Goal: Find contact information

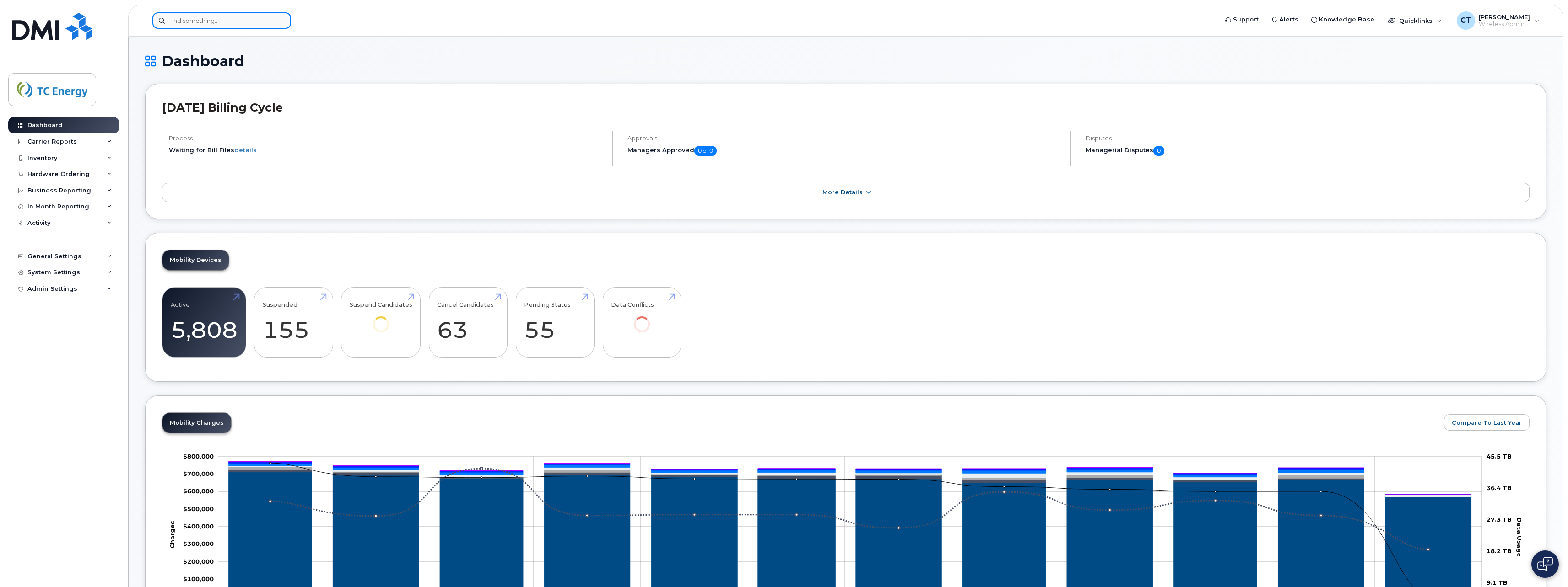
click at [209, 23] on input at bounding box center [221, 20] width 139 height 16
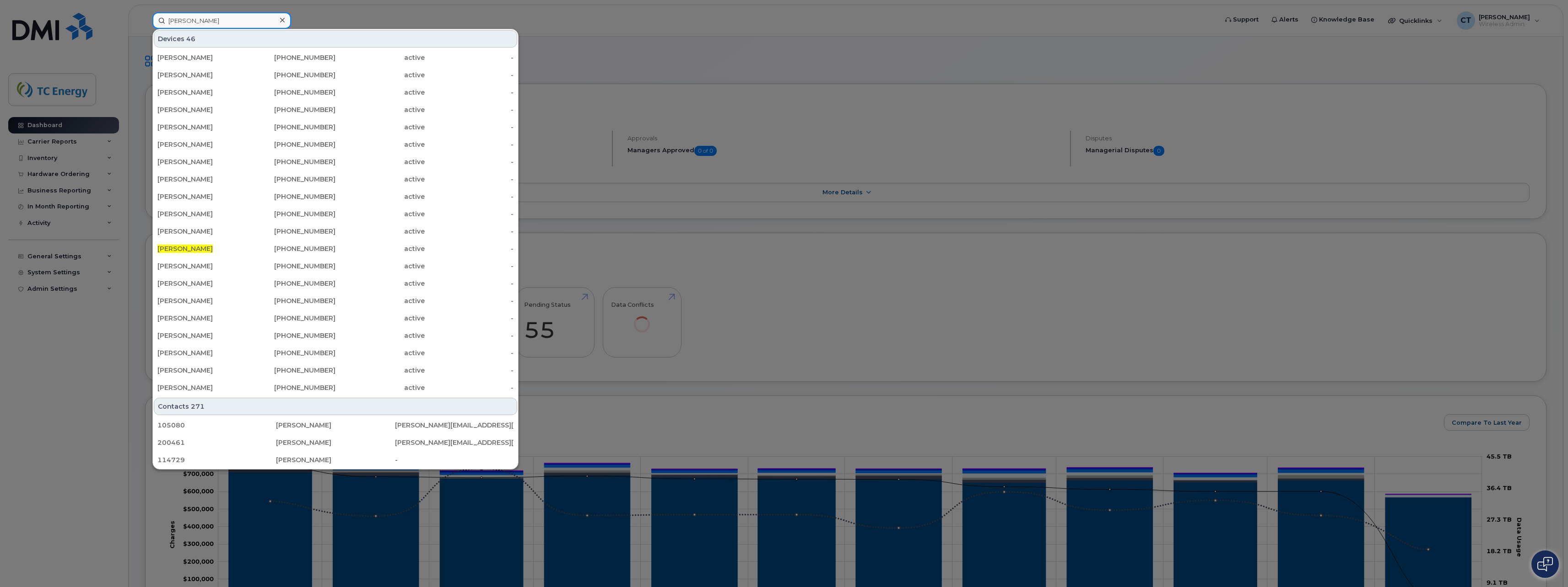
type input "[PERSON_NAME]"
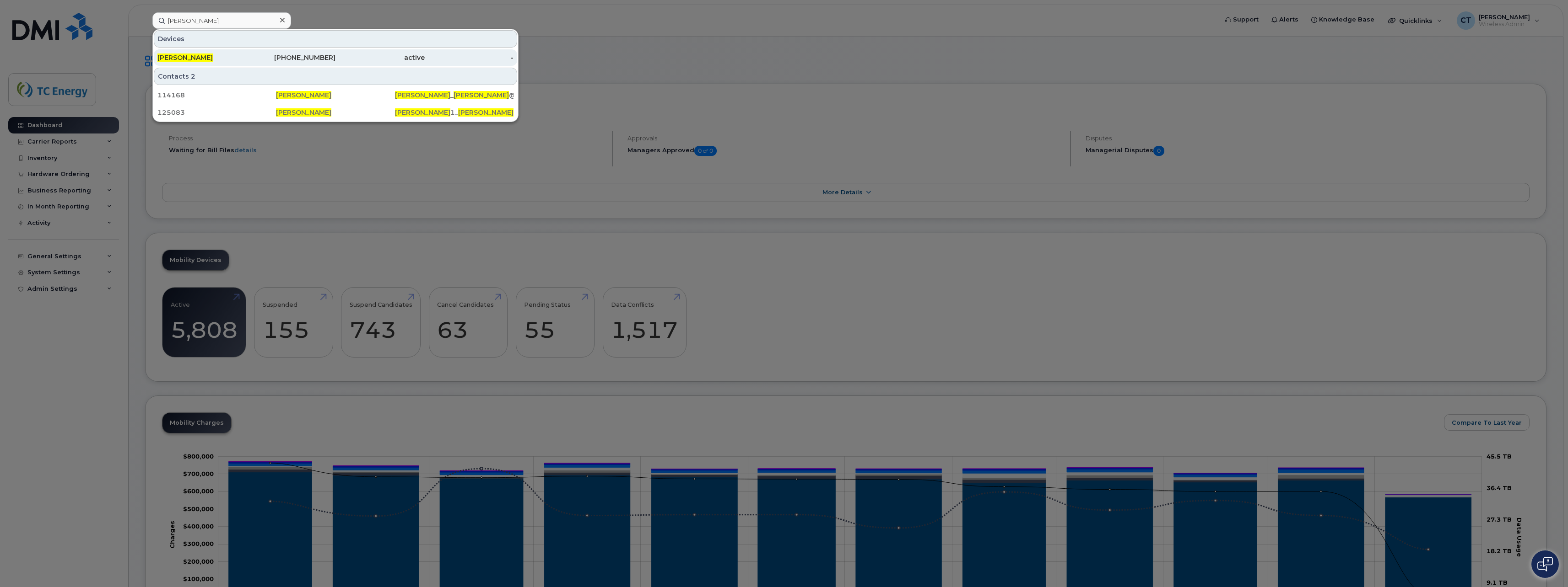
click at [199, 59] on div "[PERSON_NAME]" at bounding box center [202, 57] width 89 height 9
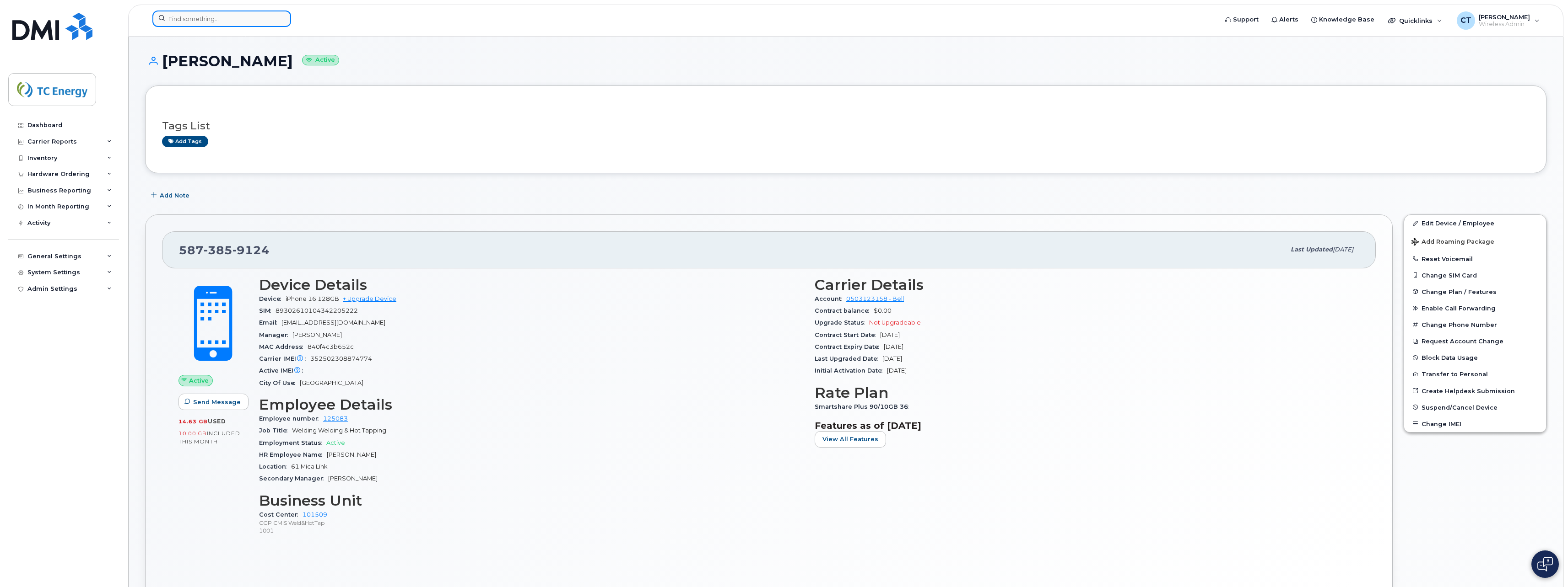
click at [203, 22] on input at bounding box center [221, 18] width 139 height 16
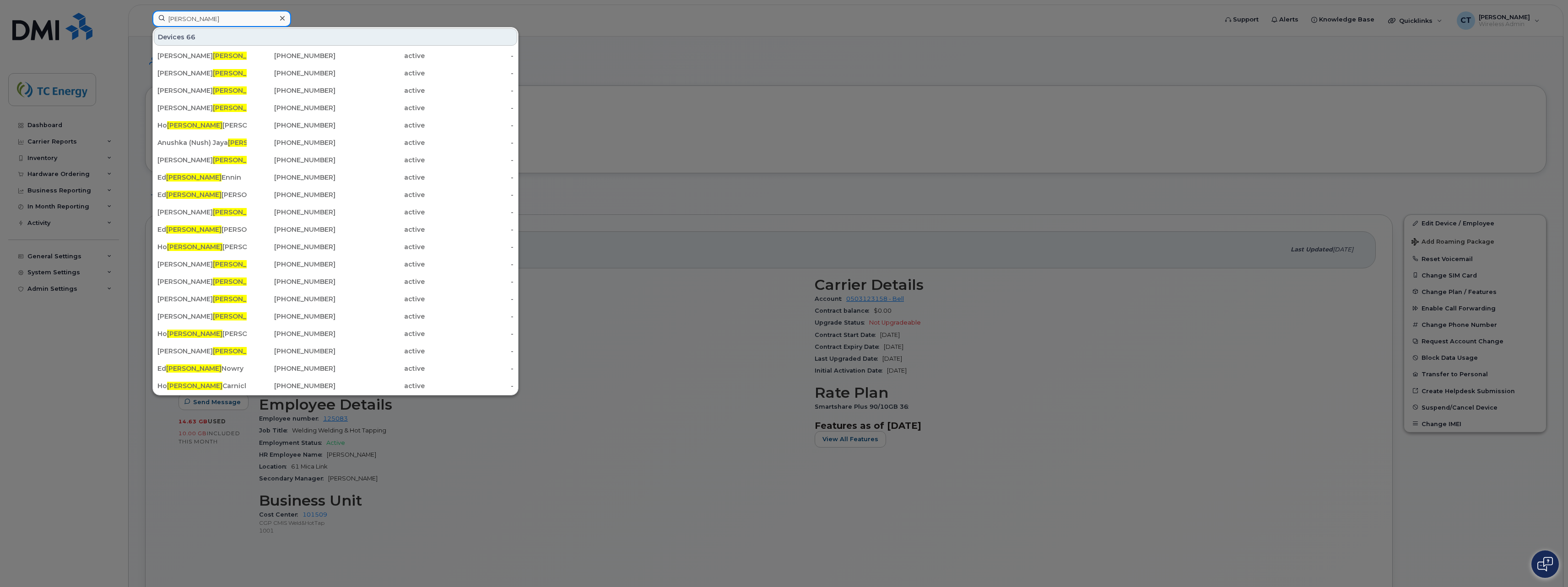
drag, startPoint x: 197, startPoint y: 18, endPoint x: 156, endPoint y: 14, distance: 41.2
click at [156, 14] on input "[PERSON_NAME]" at bounding box center [221, 18] width 139 height 16
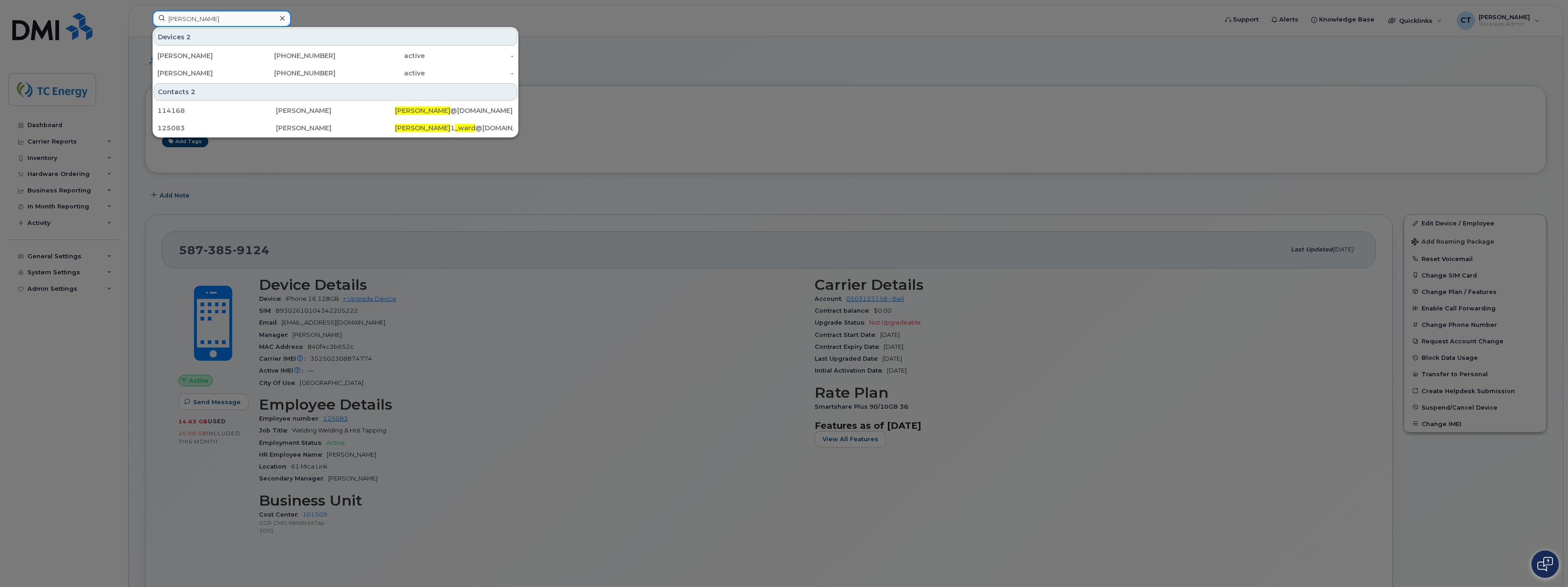
type input "chris_ward"
click at [400, 33] on div "Devices 2" at bounding box center [335, 37] width 364 height 17
click at [243, 58] on div "Christopher Ward" at bounding box center [202, 55] width 89 height 9
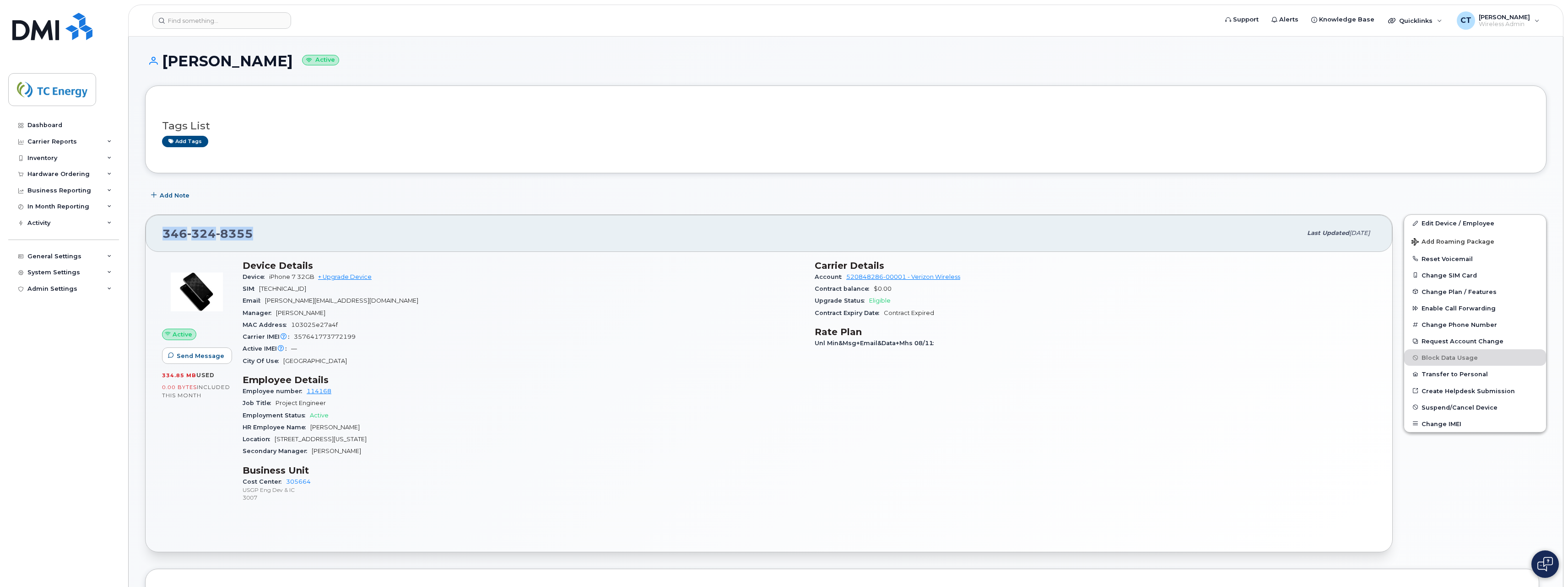
drag, startPoint x: 265, startPoint y: 237, endPoint x: 163, endPoint y: 237, distance: 102.0
click at [163, 237] on div "346 324 8355" at bounding box center [732, 233] width 1139 height 19
copy span "346 324 8355"
